Goal: Transaction & Acquisition: Purchase product/service

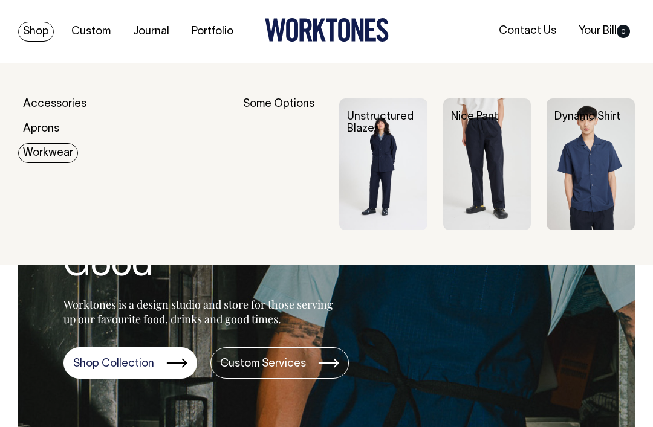
click at [581, 173] on img at bounding box center [590, 164] width 88 height 132
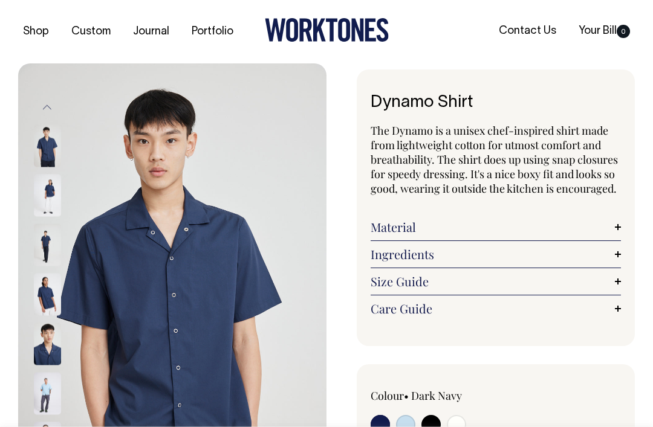
scroll to position [3, 0]
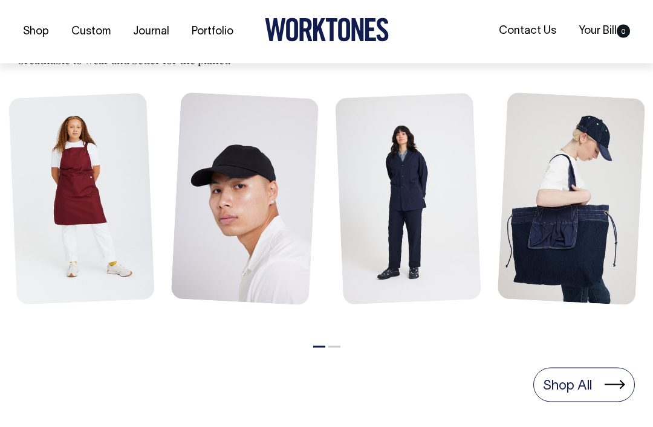
scroll to position [586, 0]
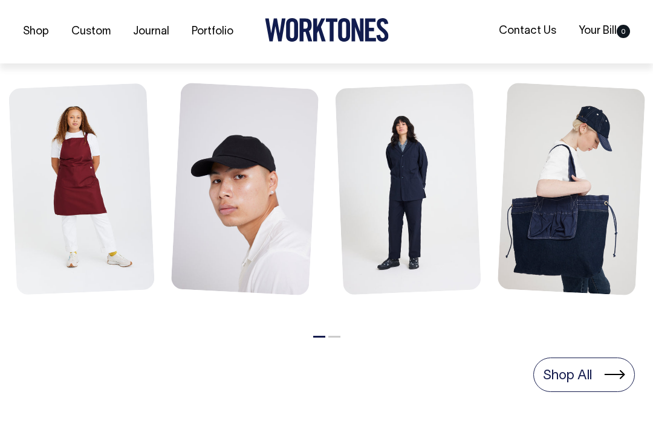
click at [582, 371] on link "Shop All" at bounding box center [584, 375] width 102 height 34
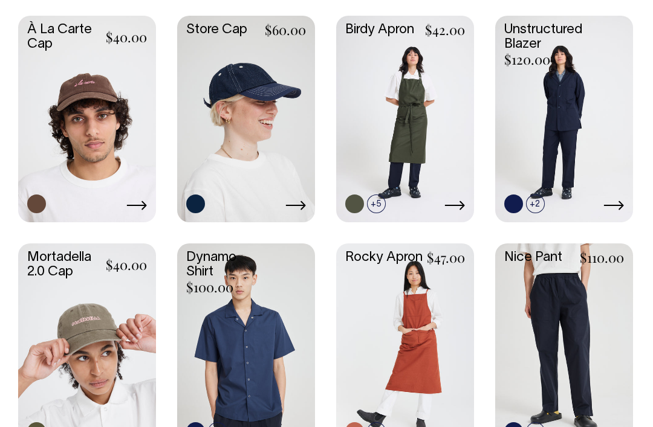
scroll to position [564, 0]
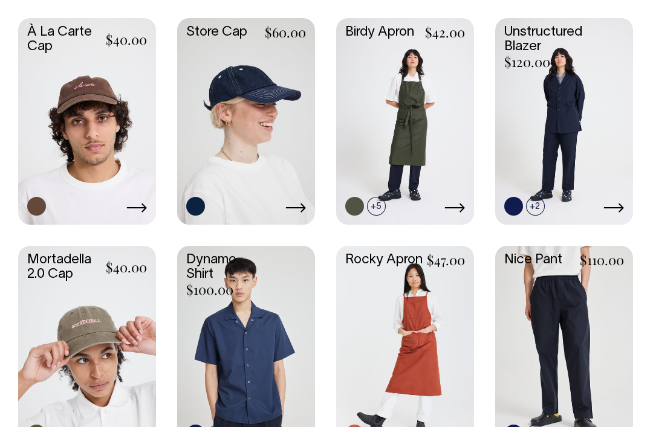
click at [0, 0] on link at bounding box center [0, 0] width 0 height 0
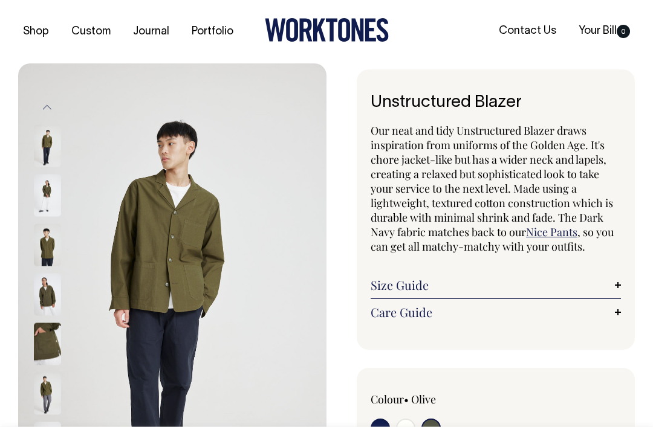
select select "Olive"
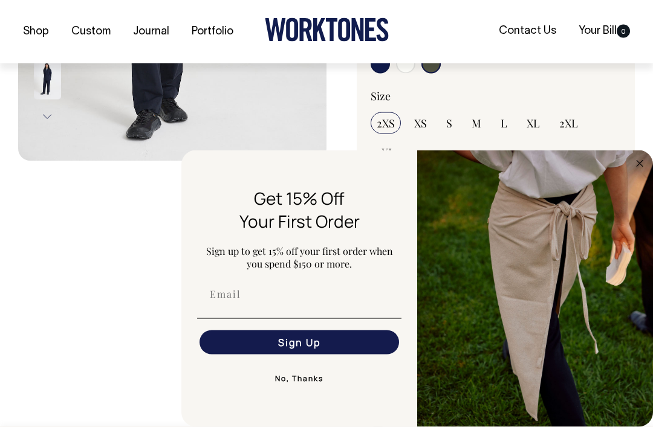
scroll to position [366, 0]
click at [630, 202] on img "FLYOUT Form" at bounding box center [535, 288] width 236 height 277
click at [634, 170] on circle "Close dialog" at bounding box center [640, 164] width 14 height 14
